Goal: Navigation & Orientation: Find specific page/section

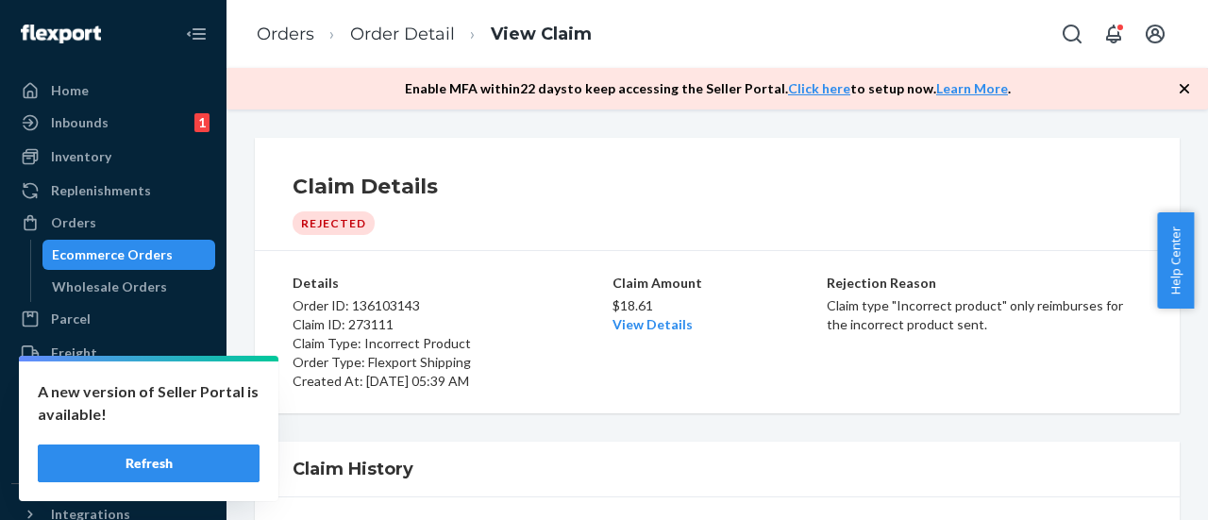
scroll to position [94, 0]
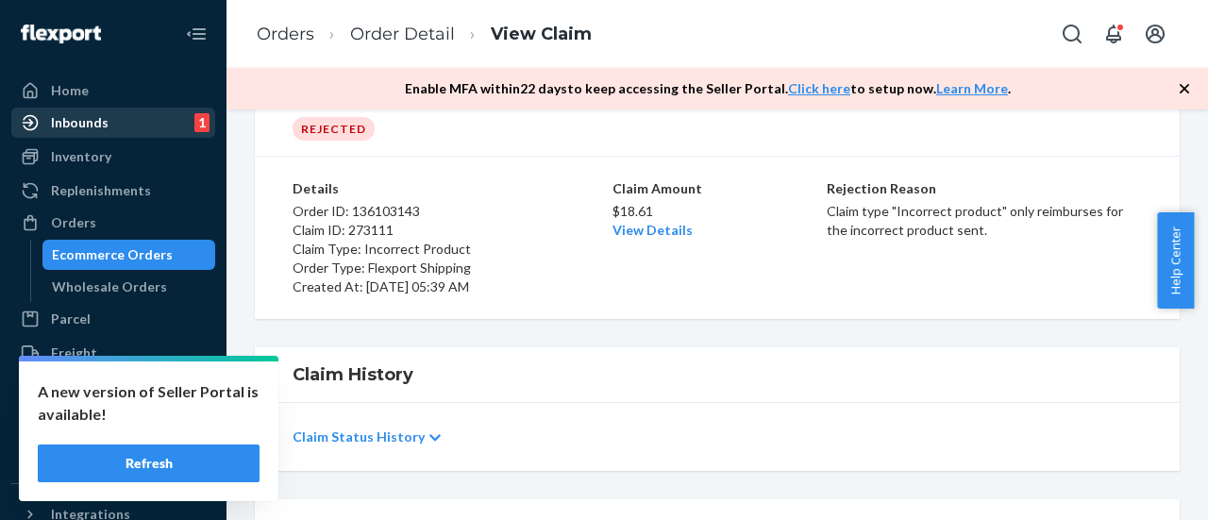
click at [87, 112] on div "Inbounds 1" at bounding box center [113, 122] width 200 height 26
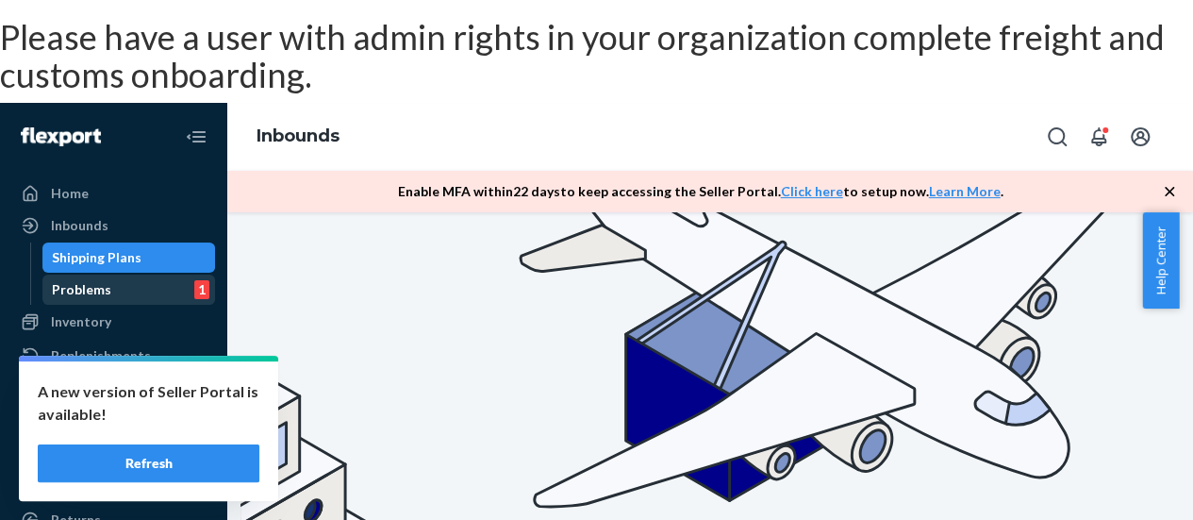
click at [117, 276] on div "Problems 1" at bounding box center [129, 289] width 170 height 26
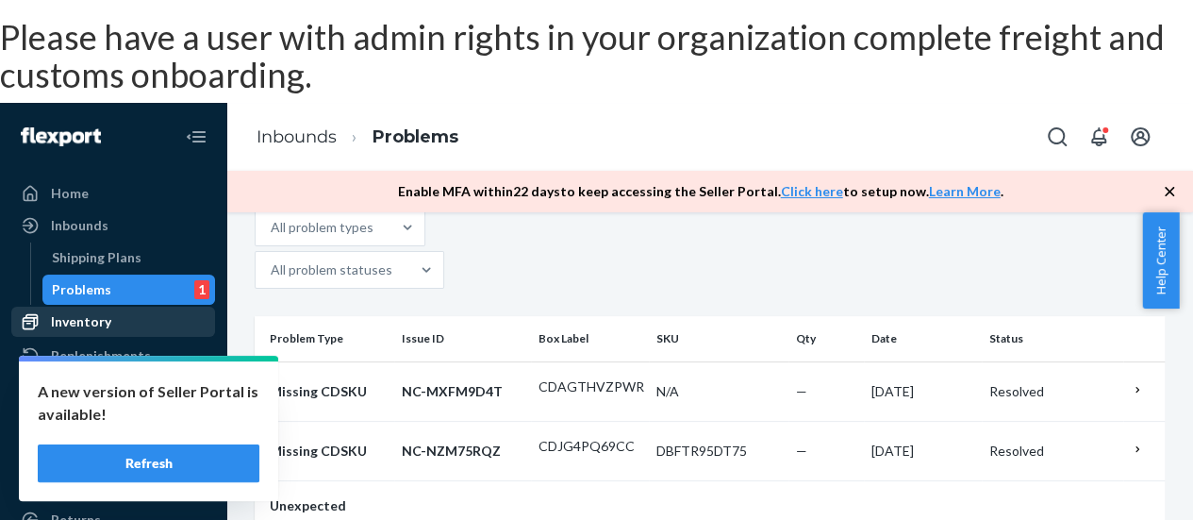
scroll to position [189, 0]
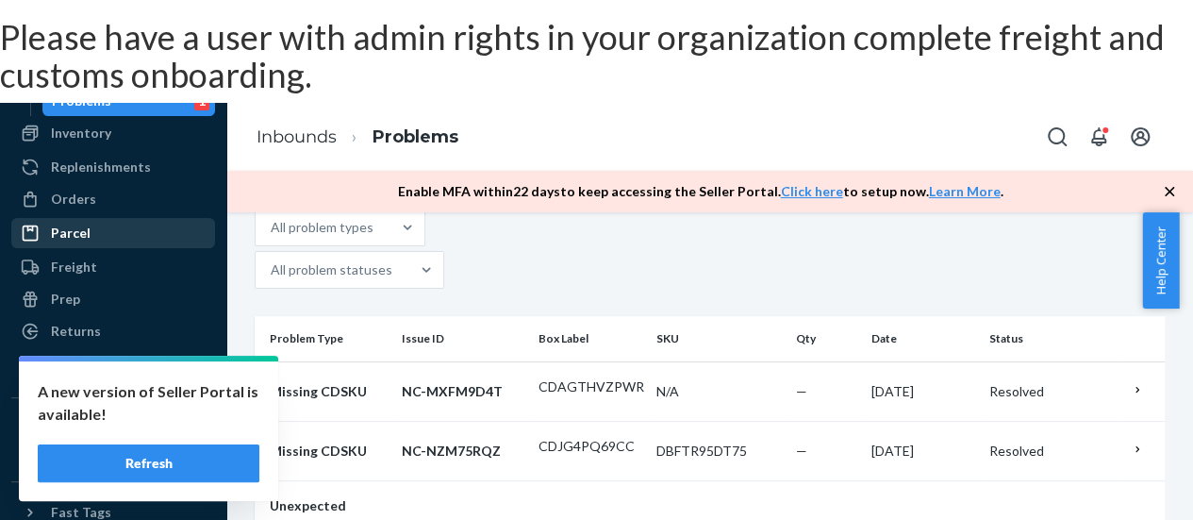
click at [98, 218] on link "Parcel" at bounding box center [113, 233] width 204 height 30
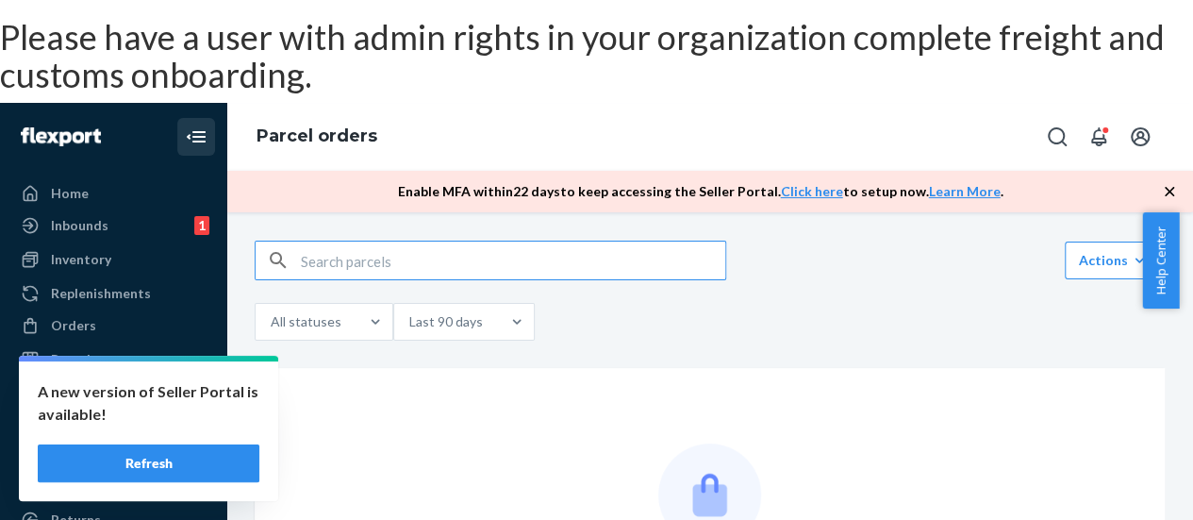
click at [192, 131] on icon "Close Navigation" at bounding box center [198, 136] width 13 height 11
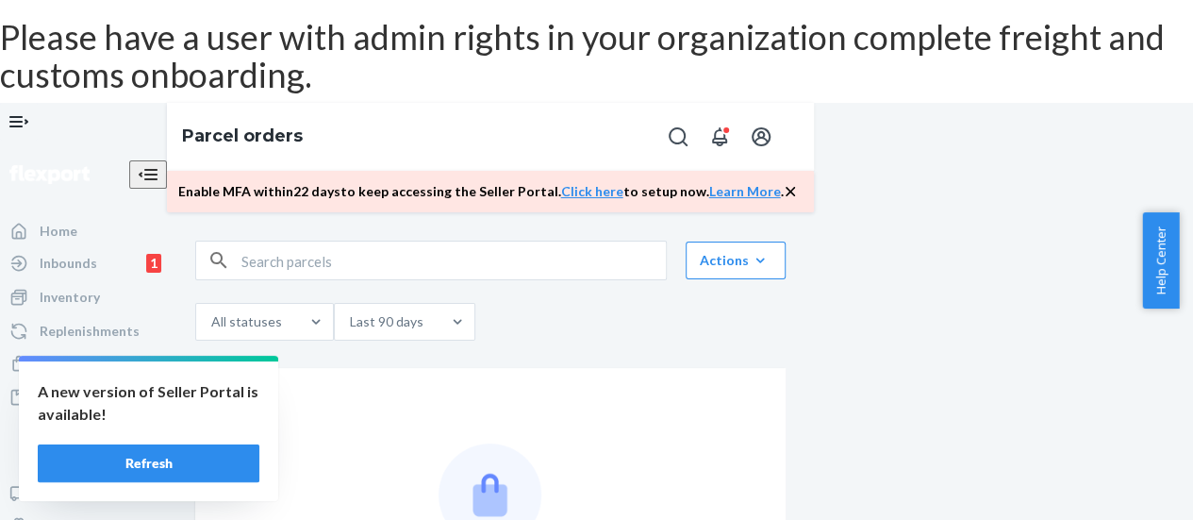
click at [23, 110] on icon "Open Navigation" at bounding box center [19, 121] width 23 height 23
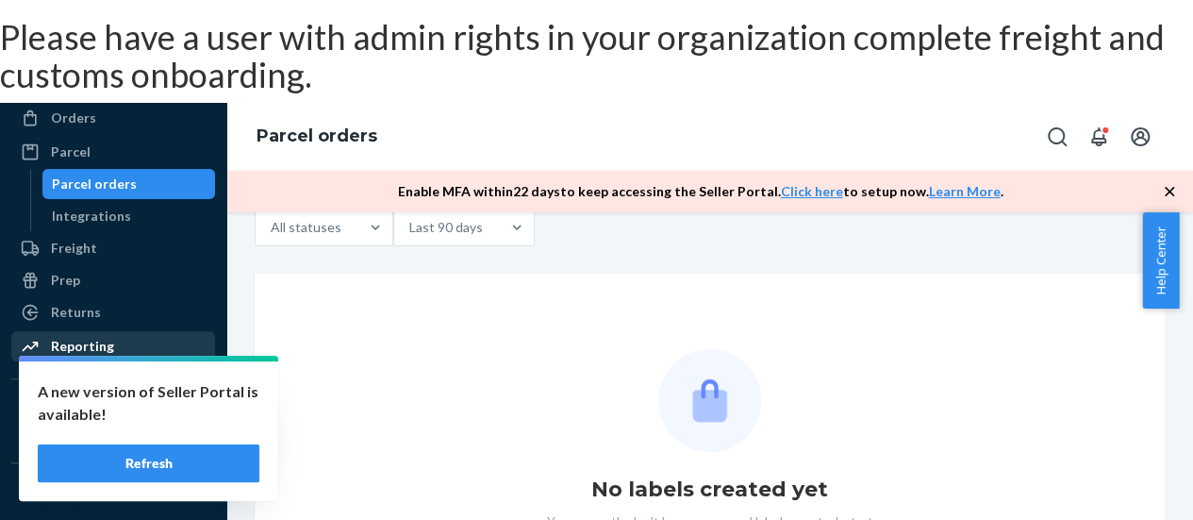
scroll to position [279, 0]
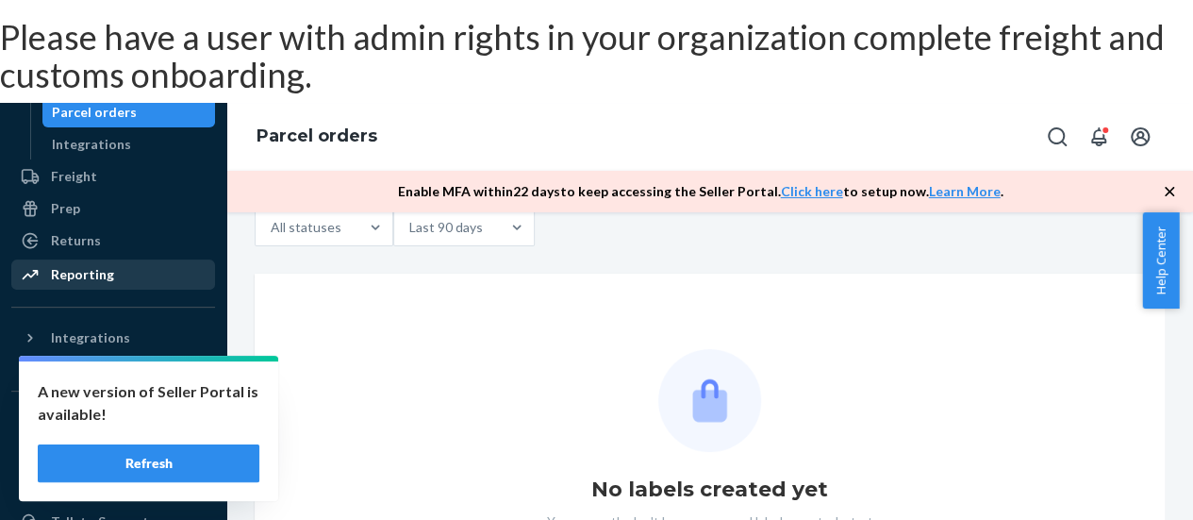
click at [106, 265] on div "Reporting" at bounding box center [82, 274] width 63 height 19
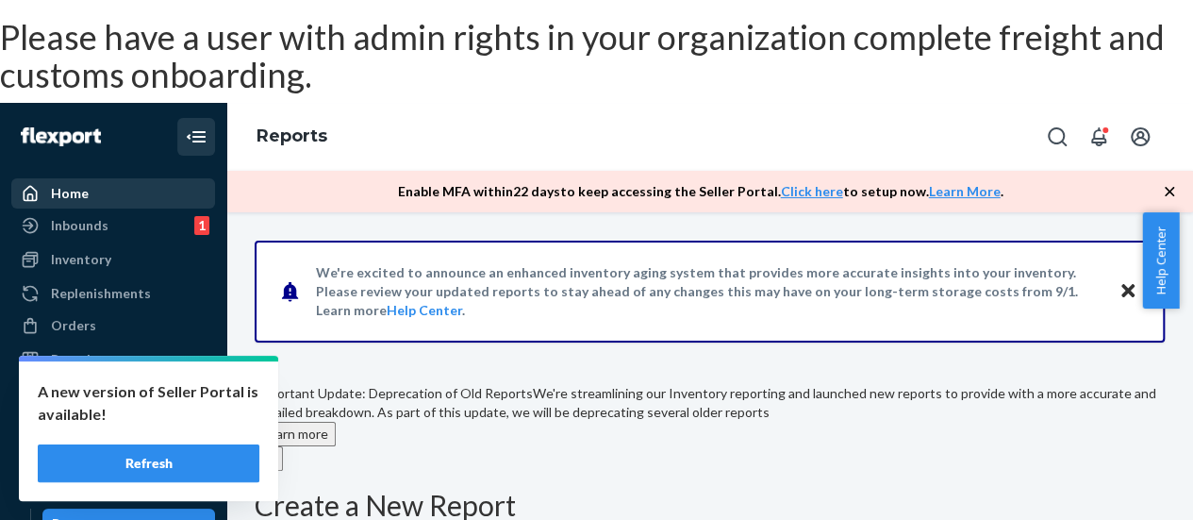
click at [94, 180] on div "Home" at bounding box center [113, 193] width 200 height 26
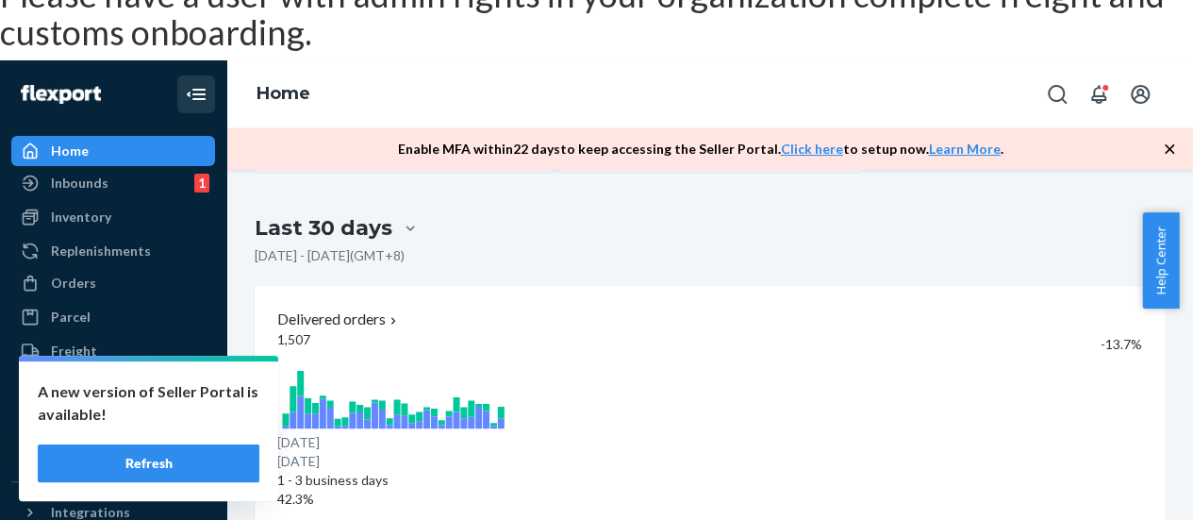
scroll to position [66, 0]
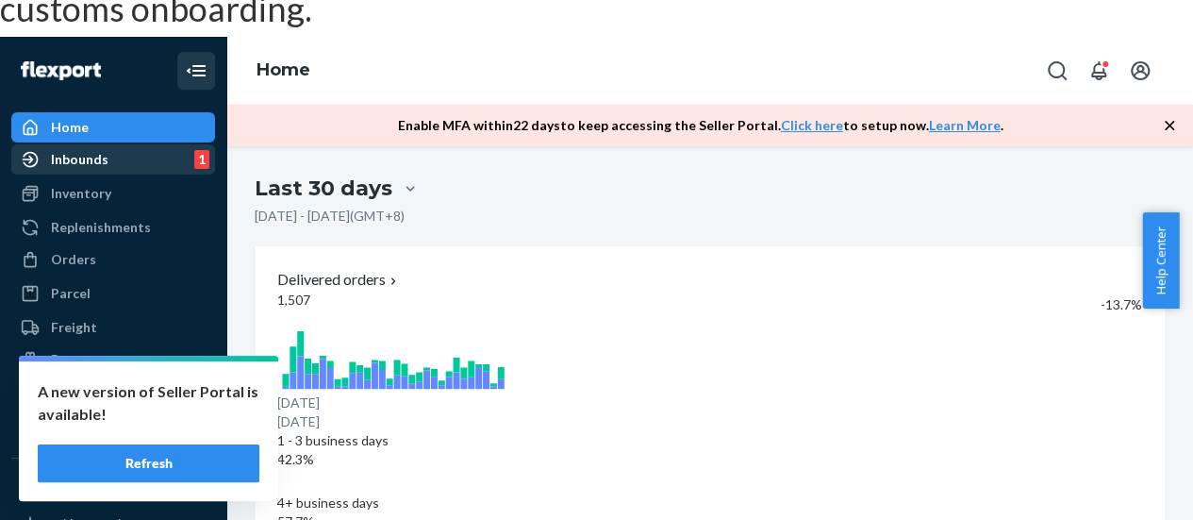
click at [106, 146] on div "Inbounds 1" at bounding box center [113, 159] width 200 height 26
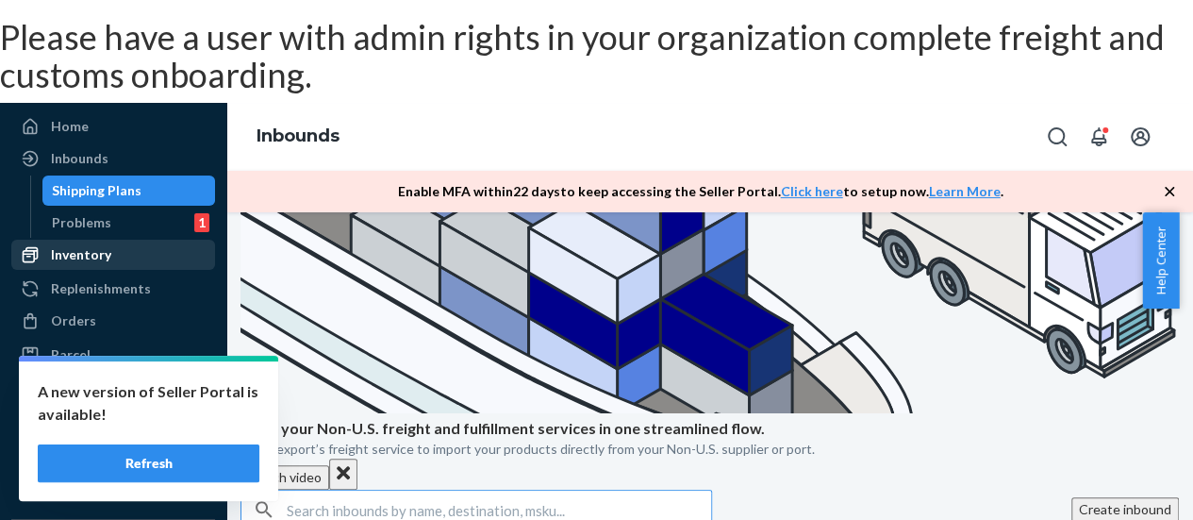
scroll to position [94, 0]
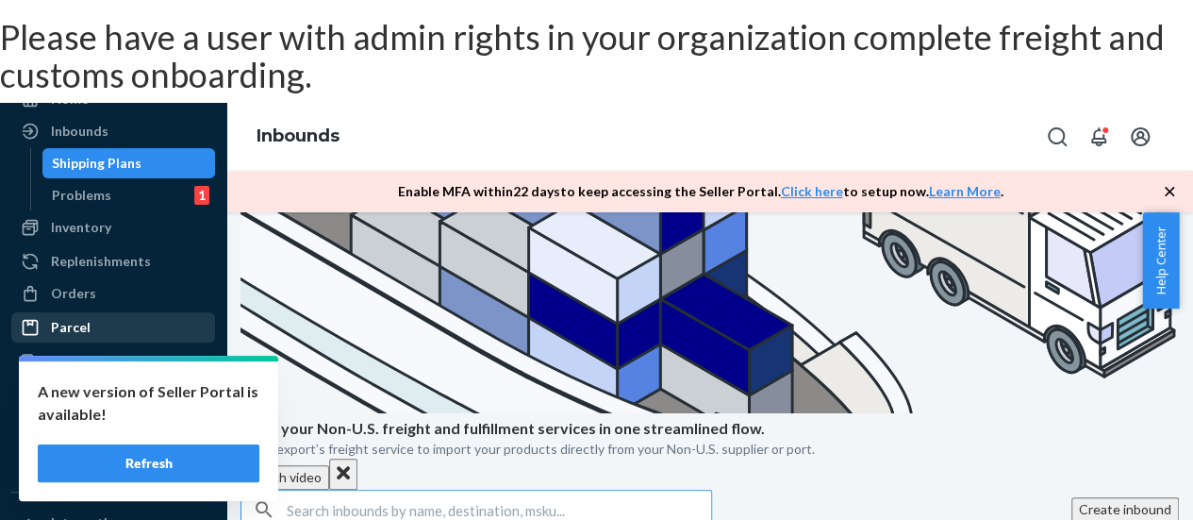
click at [85, 318] on div "Parcel" at bounding box center [71, 327] width 40 height 19
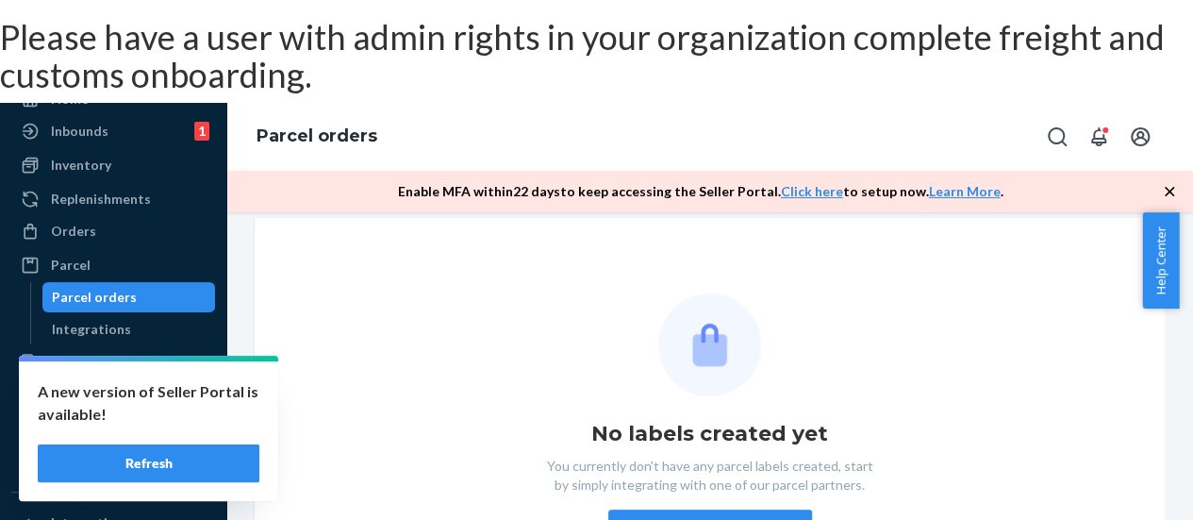
scroll to position [66, 0]
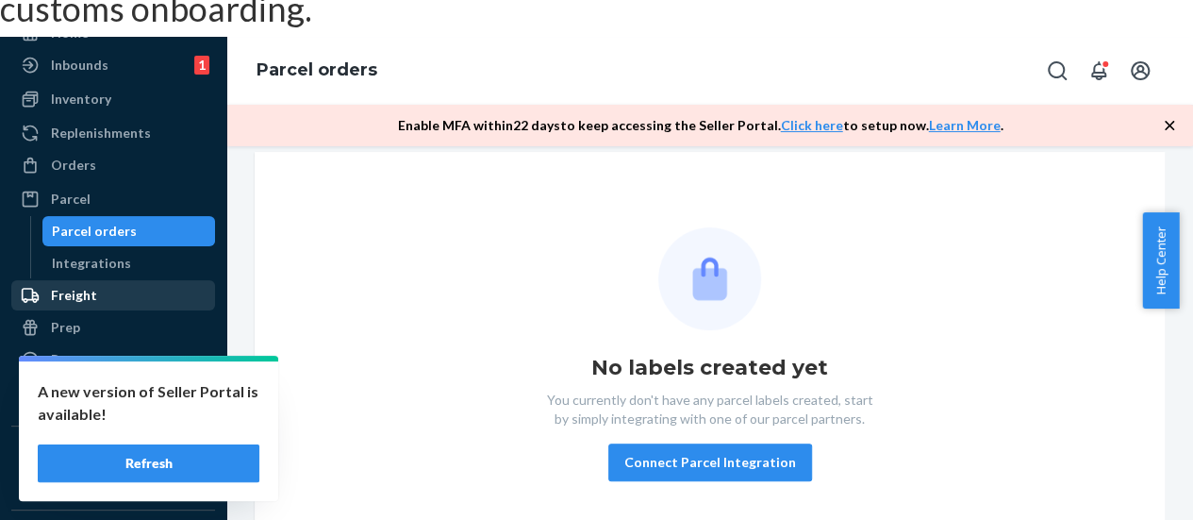
click at [77, 286] on div "Freight" at bounding box center [74, 295] width 46 height 19
